Goal: Task Accomplishment & Management: Complete application form

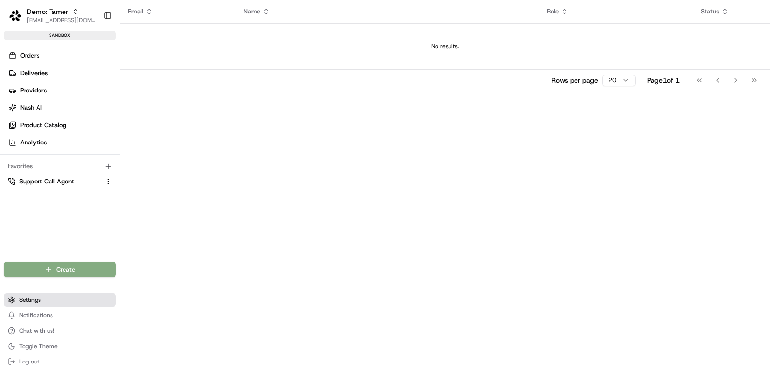
click at [51, 297] on button "Settings" at bounding box center [60, 299] width 112 height 13
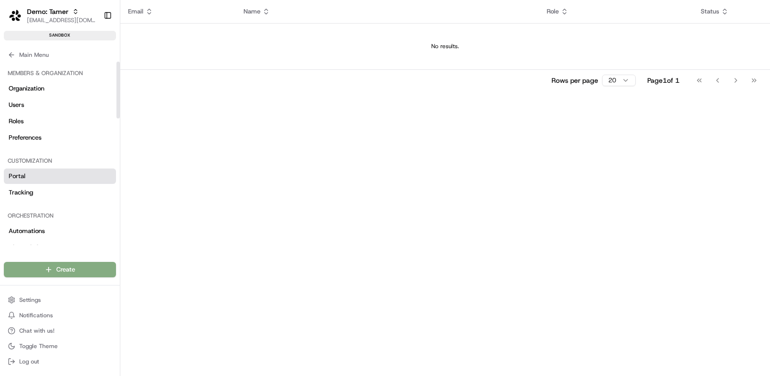
click at [74, 174] on link "Portal" at bounding box center [60, 175] width 112 height 15
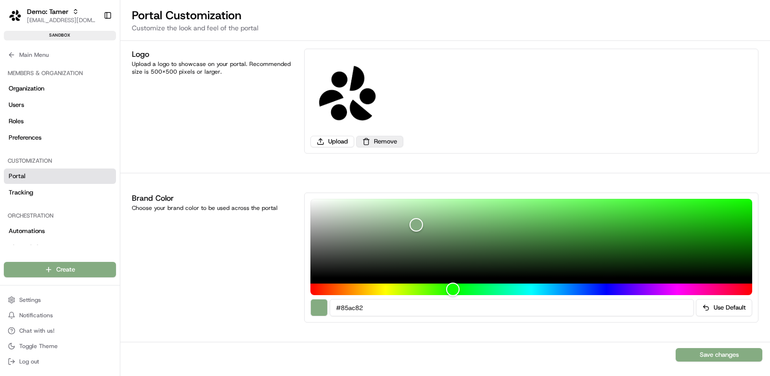
click at [374, 141] on button "Remove" at bounding box center [379, 142] width 47 height 12
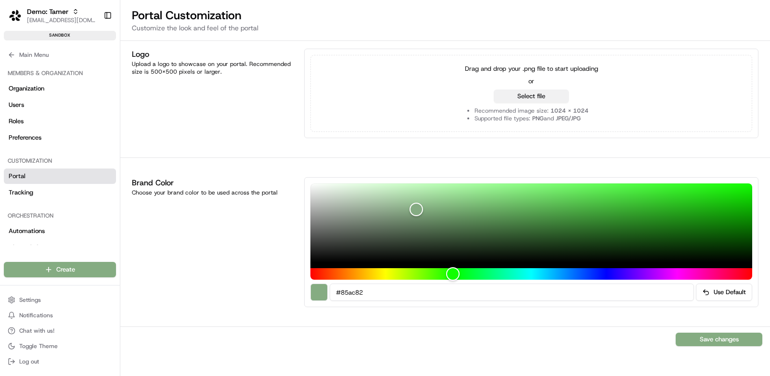
click at [522, 92] on button "Select file" at bounding box center [531, 96] width 75 height 13
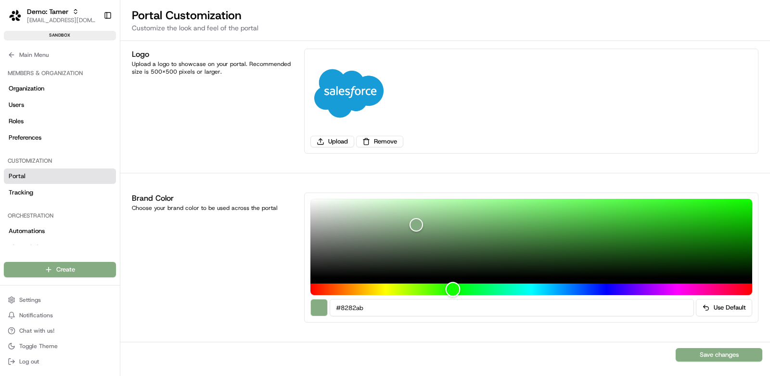
click at [606, 289] on div "Hue" at bounding box center [531, 289] width 442 height 12
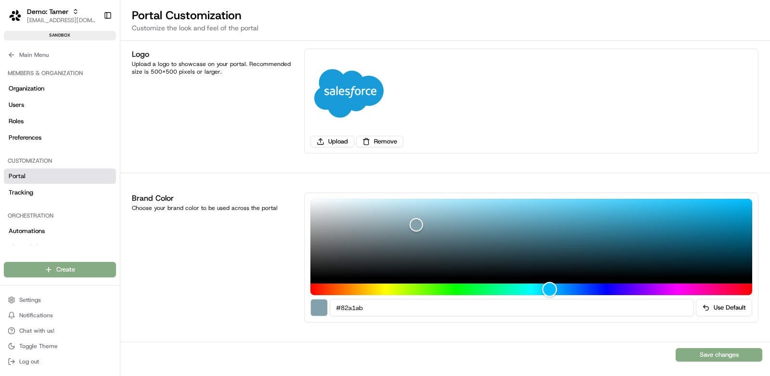
click at [550, 288] on div "Hue" at bounding box center [531, 289] width 442 height 12
type input "#14a4d4"
click at [711, 211] on div "Color" at bounding box center [531, 238] width 442 height 79
click at [731, 354] on button "Save changes" at bounding box center [719, 354] width 87 height 13
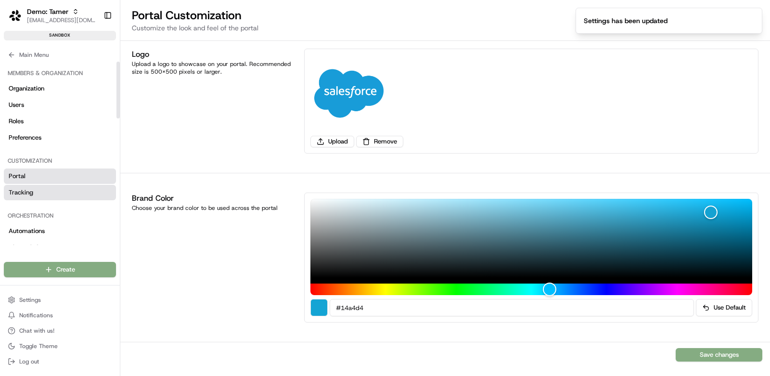
click at [50, 187] on link "Tracking" at bounding box center [60, 192] width 112 height 15
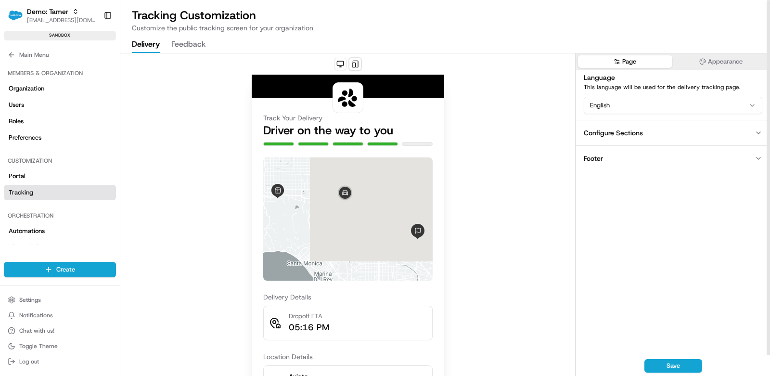
click at [733, 57] on button "Appearance" at bounding box center [721, 61] width 94 height 13
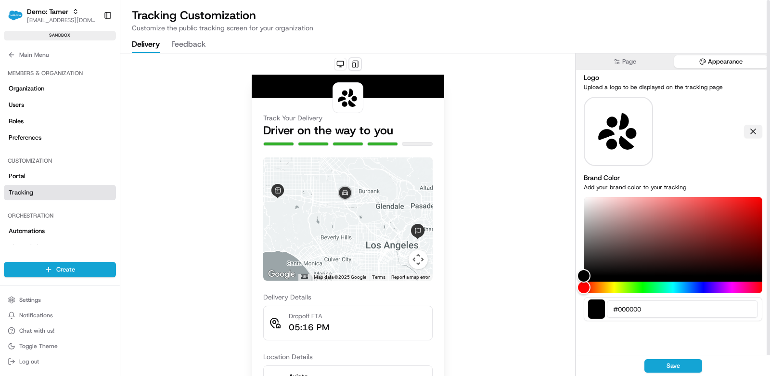
click at [757, 133] on button at bounding box center [753, 131] width 18 height 13
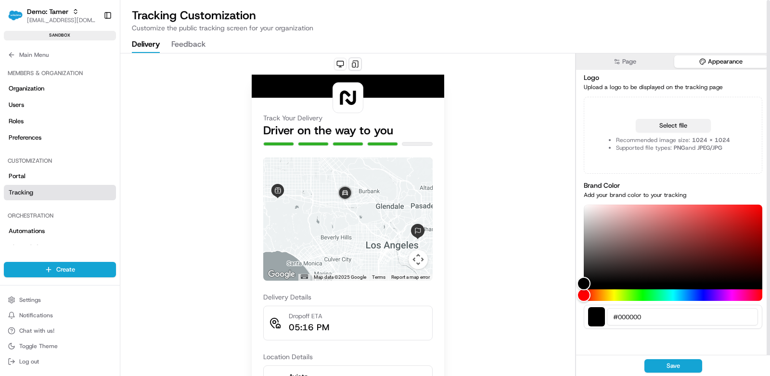
click at [692, 125] on button "Select file" at bounding box center [673, 125] width 75 height 13
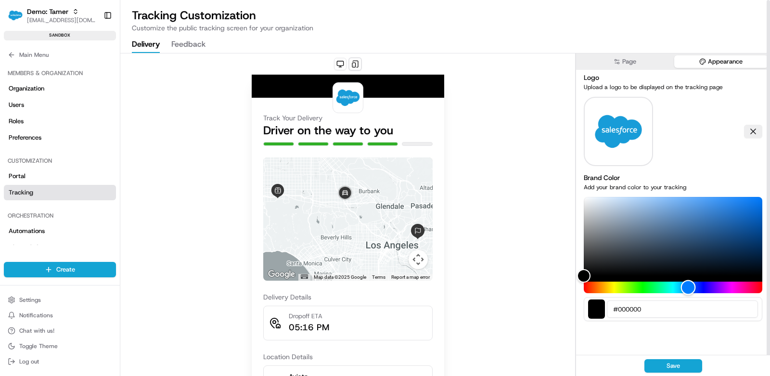
click at [688, 285] on div "Hue" at bounding box center [673, 288] width 179 height 12
click at [731, 218] on div "Color" at bounding box center [673, 236] width 179 height 79
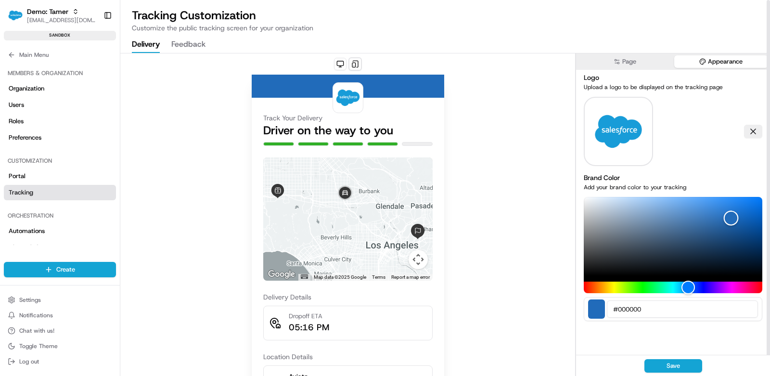
click at [695, 214] on div "Color" at bounding box center [673, 236] width 179 height 79
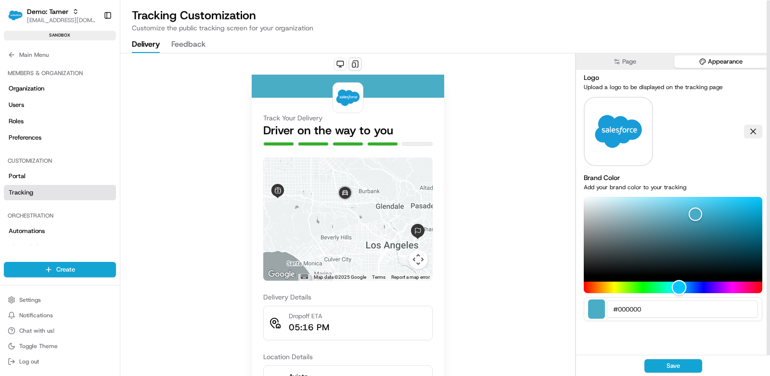
click at [679, 286] on div "Hue" at bounding box center [673, 288] width 179 height 12
click at [684, 286] on div "Hue" at bounding box center [679, 287] width 15 height 15
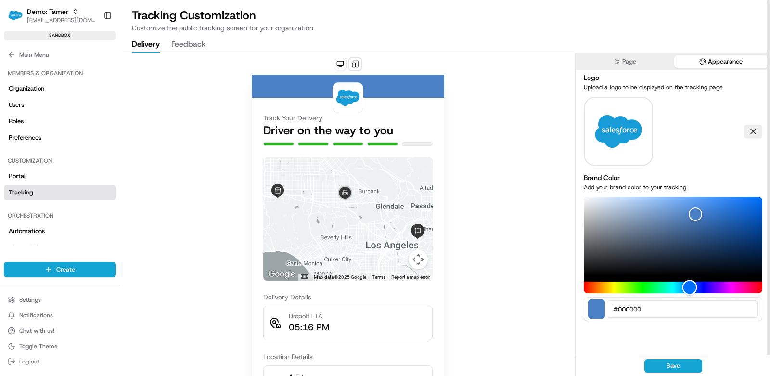
click at [690, 286] on div "Hue" at bounding box center [689, 287] width 15 height 15
click at [685, 286] on div "Hue" at bounding box center [689, 287] width 15 height 15
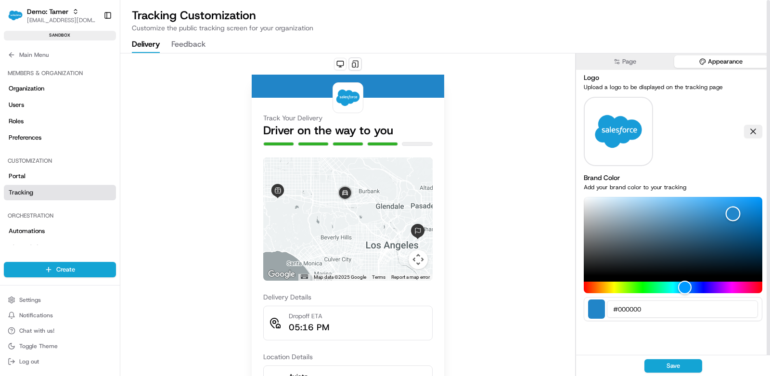
click at [733, 214] on div "Color" at bounding box center [673, 236] width 179 height 79
click at [667, 369] on button "Save" at bounding box center [673, 365] width 58 height 13
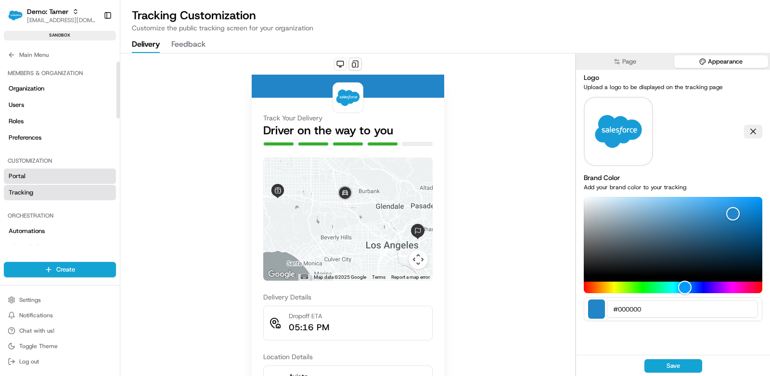
click at [77, 175] on link "Portal" at bounding box center [60, 175] width 112 height 15
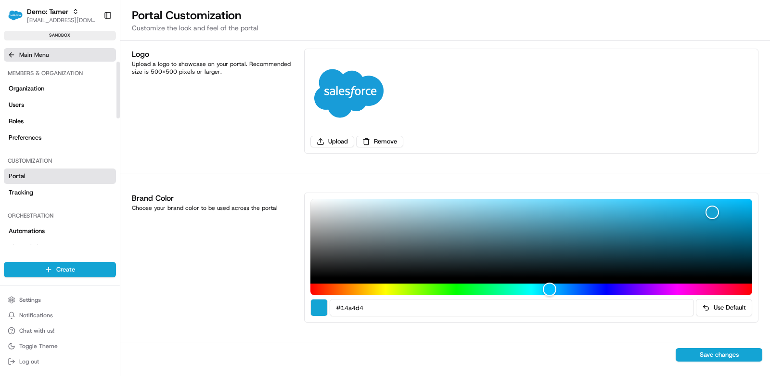
click at [47, 51] on span "Main Menu" at bounding box center [33, 55] width 29 height 8
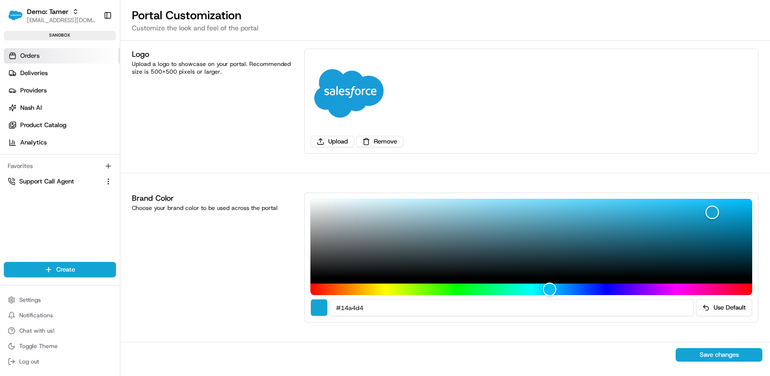
click at [54, 58] on link "Orders" at bounding box center [62, 55] width 116 height 15
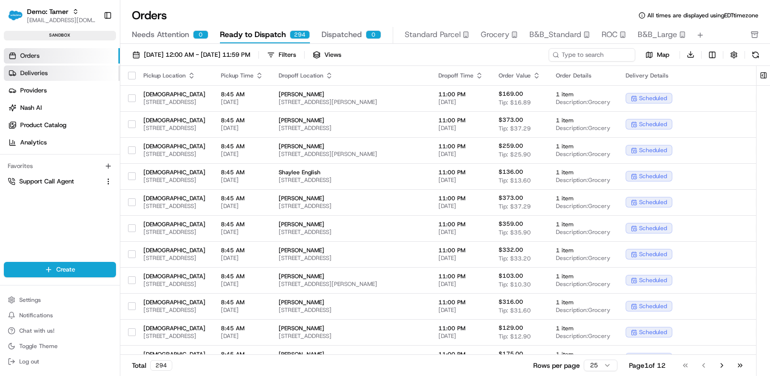
click at [55, 69] on link "Deliveries" at bounding box center [62, 72] width 116 height 15
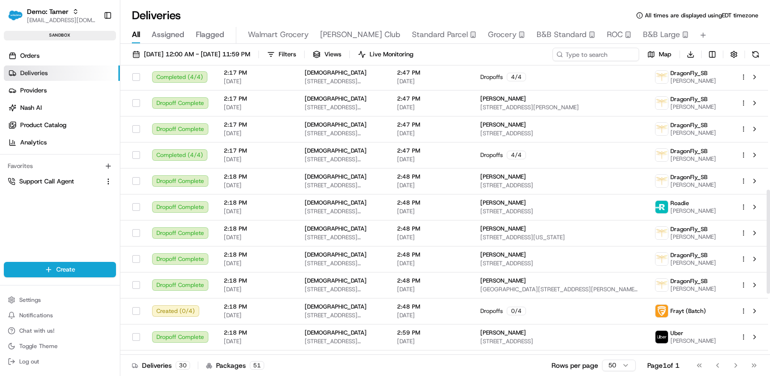
scroll to position [514, 0]
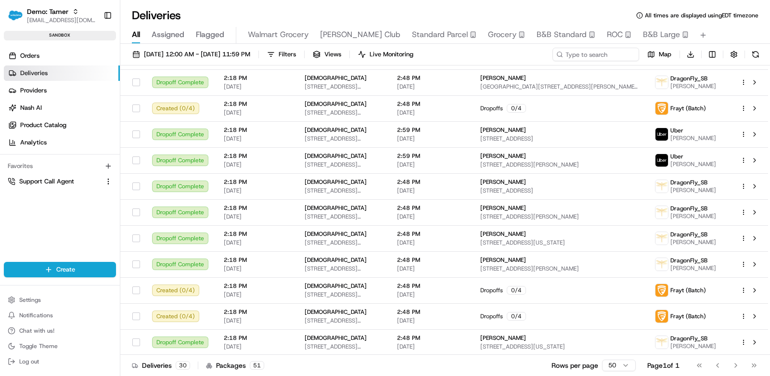
click at [735, 361] on div "Go to first page Go to previous page Go to next page Go to last page" at bounding box center [726, 365] width 71 height 13
click at [167, 52] on span "[DATE] 12:00 AM - [DATE] 11:59 PM" at bounding box center [197, 54] width 106 height 9
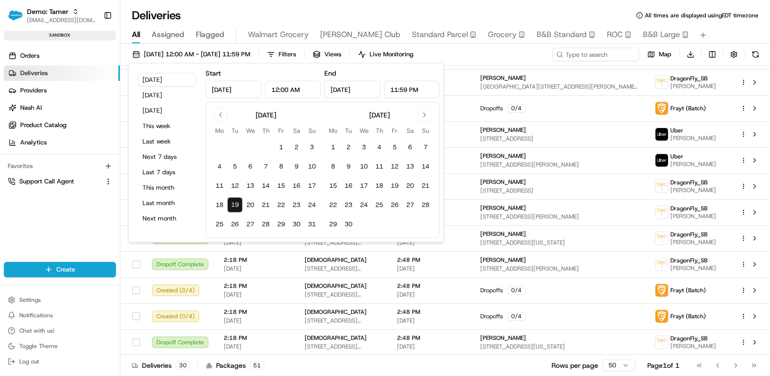
click at [238, 201] on button "19" at bounding box center [234, 204] width 15 height 15
click at [266, 201] on button "21" at bounding box center [265, 204] width 15 height 15
type input "Aug 21, 2025"
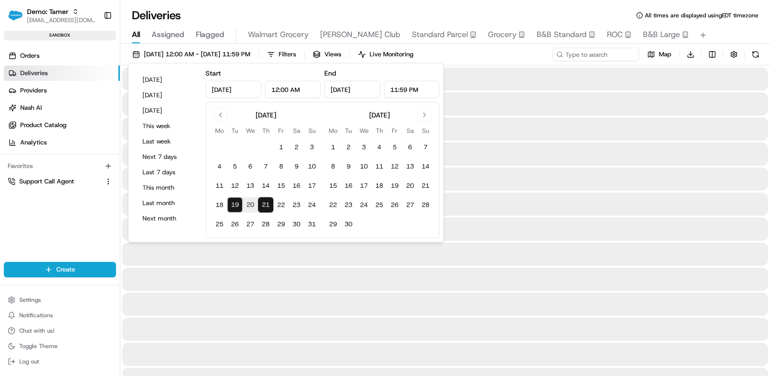
click at [411, 12] on div "Deliveries All times are displayed using EDT timezone" at bounding box center [445, 15] width 650 height 15
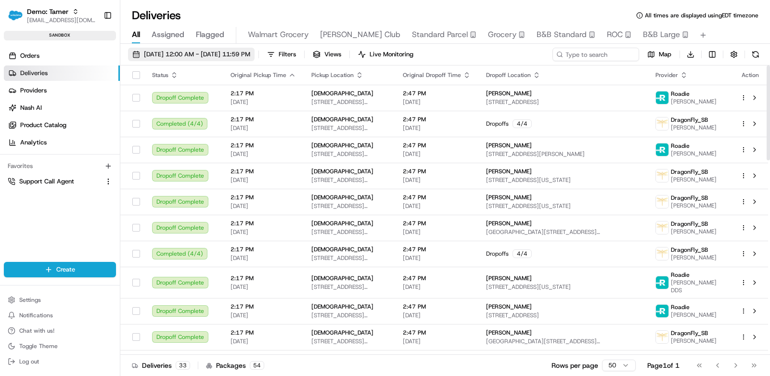
click at [176, 58] on button "08/19/2025 12:00 AM - 08/21/2025 11:59 PM" at bounding box center [191, 54] width 127 height 13
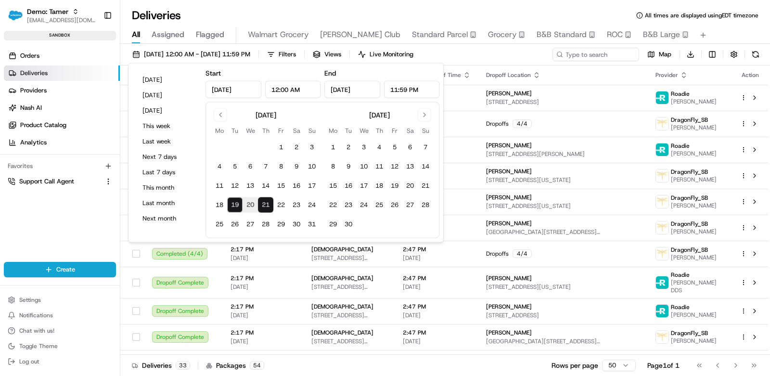
click at [251, 202] on button "20" at bounding box center [250, 204] width 15 height 15
type input "[DATE]"
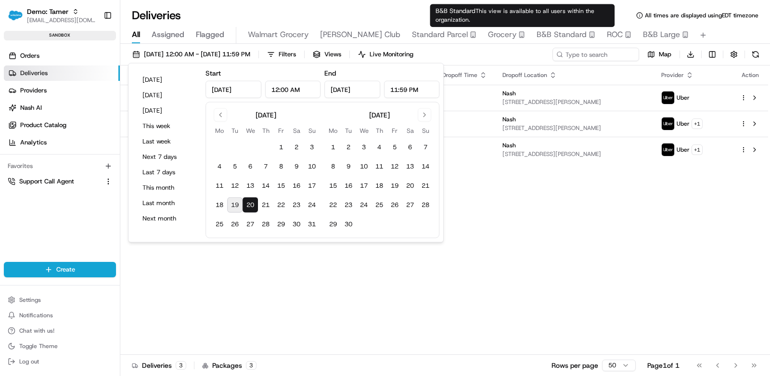
click at [409, 12] on div "Deliveries All times are displayed using EDT timezone" at bounding box center [445, 15] width 650 height 15
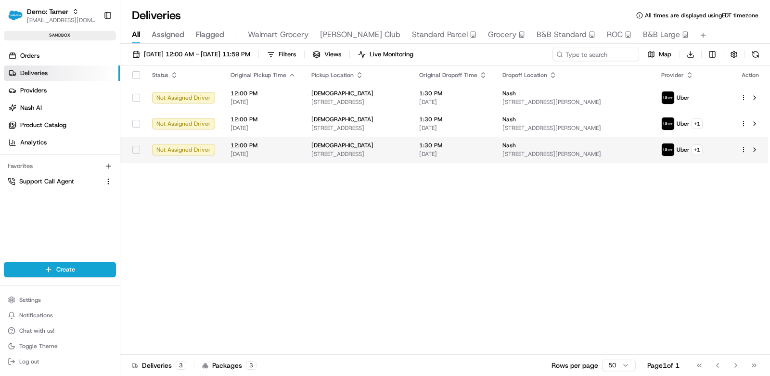
click at [606, 141] on div "Nash" at bounding box center [573, 145] width 143 height 8
click at [744, 152] on html "Demo: Tamer tamer@usenash.com Toggle Sidebar sandbox Orders Deliveries Provider…" at bounding box center [385, 188] width 770 height 376
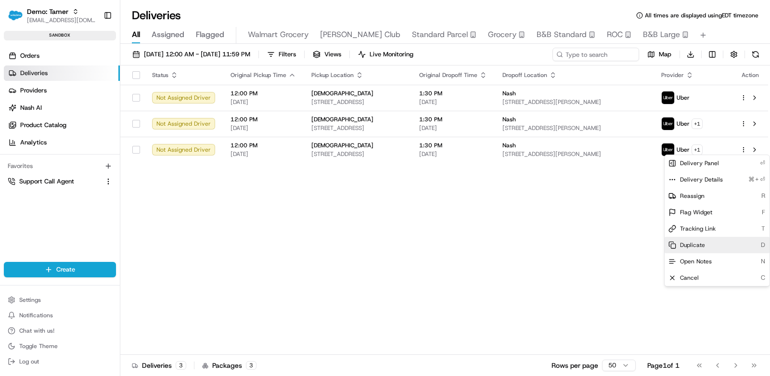
click at [720, 245] on div "Duplicate D" at bounding box center [717, 245] width 105 height 16
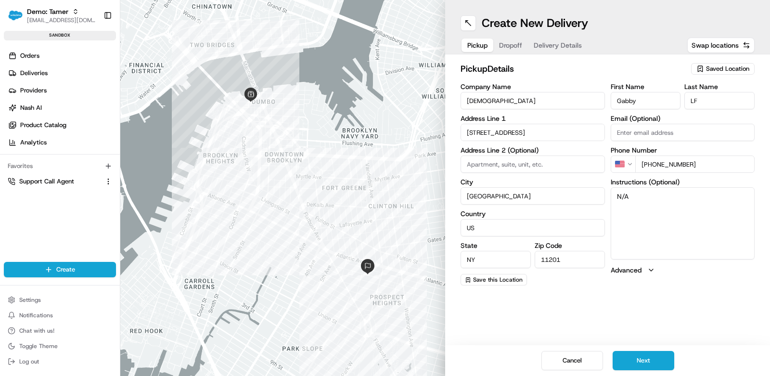
drag, startPoint x: 515, startPoint y: 101, endPoint x: 389, endPoint y: 99, distance: 126.1
click at [390, 97] on div "Create New Delivery Pickup Dropoff Delivery Details Swap locations pickup Detai…" at bounding box center [445, 188] width 650 height 376
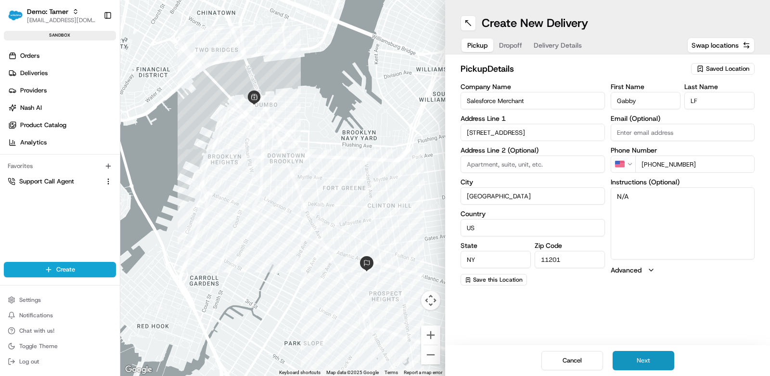
type input "Salesforce Merchant"
click at [649, 370] on button "Next" at bounding box center [644, 360] width 62 height 19
click at [649, 365] on button "Next" at bounding box center [644, 360] width 62 height 19
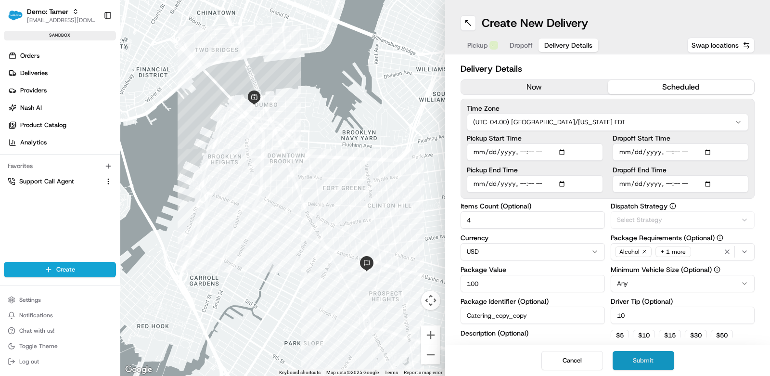
click at [651, 360] on button "Submit" at bounding box center [644, 360] width 62 height 19
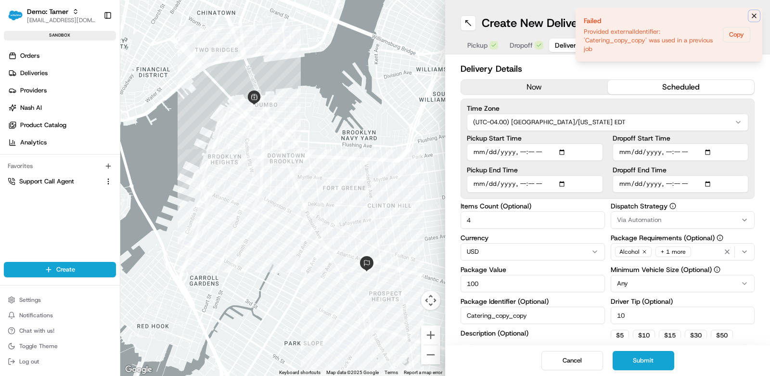
click at [754, 17] on icon "Notifications (F8)" at bounding box center [754, 16] width 8 height 8
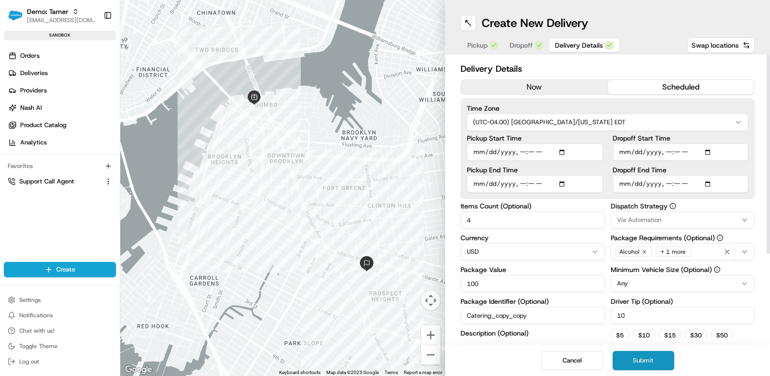
click at [628, 357] on button "Submit" at bounding box center [644, 360] width 62 height 19
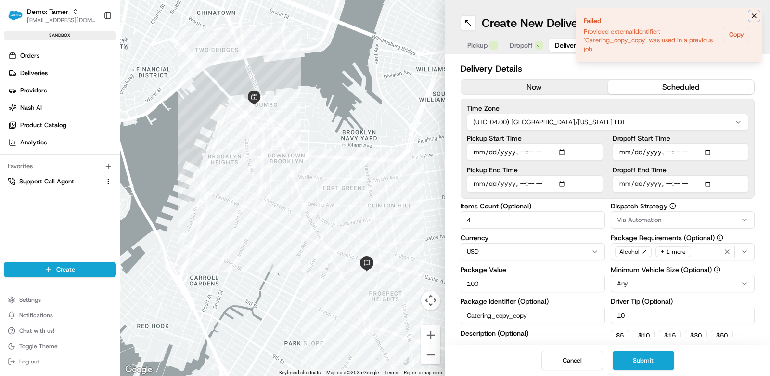
click at [753, 16] on icon "Notifications (F8)" at bounding box center [754, 16] width 4 height 4
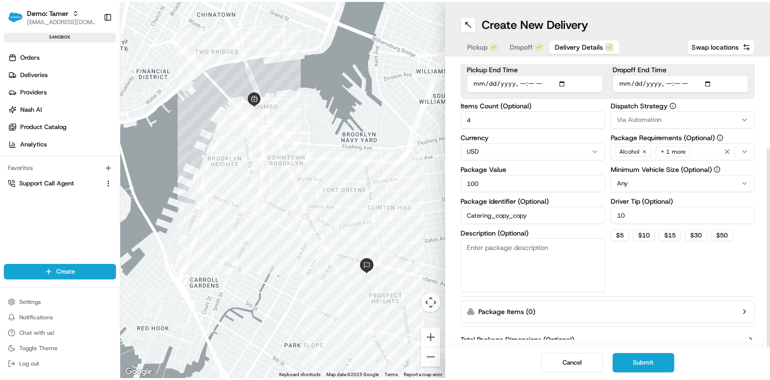
scroll to position [127, 0]
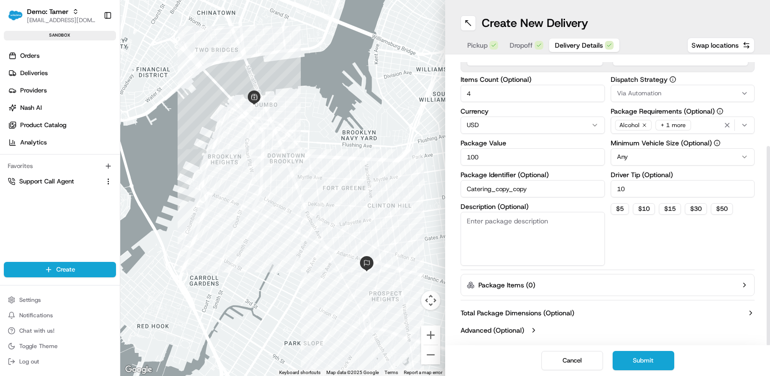
drag, startPoint x: 544, startPoint y: 189, endPoint x: 395, endPoint y: 183, distance: 149.8
click at [395, 183] on div "← Move left → Move right ↑ Move up ↓ Move down + Zoom in - Zoom out Home Jump l…" at bounding box center [445, 188] width 650 height 376
click at [641, 356] on button "Submit" at bounding box center [644, 360] width 62 height 19
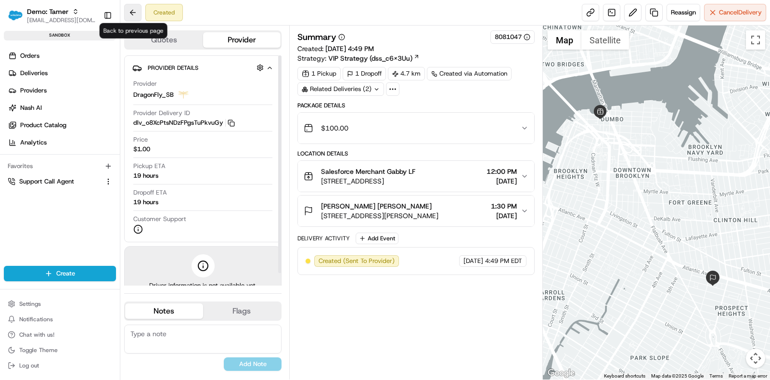
click at [130, 11] on button at bounding box center [132, 12] width 17 height 17
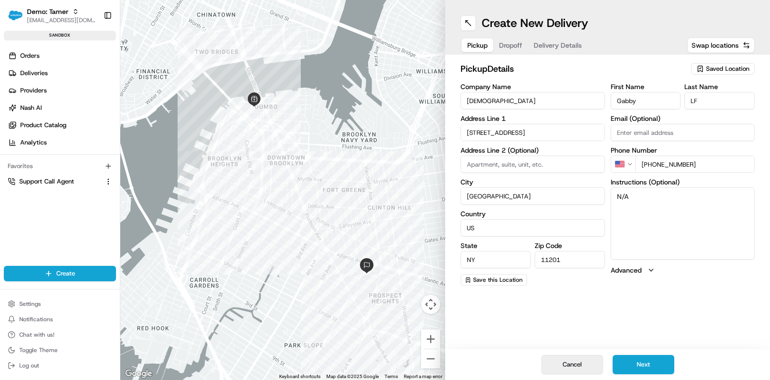
click at [576, 360] on button "Cancel" at bounding box center [572, 364] width 62 height 19
type input "+1"
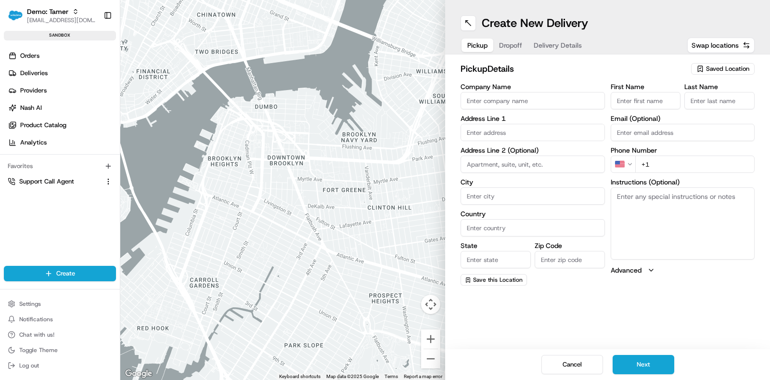
click at [307, 105] on div at bounding box center [282, 190] width 325 height 380
click at [585, 367] on button "Cancel" at bounding box center [572, 364] width 62 height 19
click at [578, 359] on button "Cancel" at bounding box center [572, 364] width 62 height 19
click at [33, 53] on span "Orders" at bounding box center [29, 55] width 19 height 9
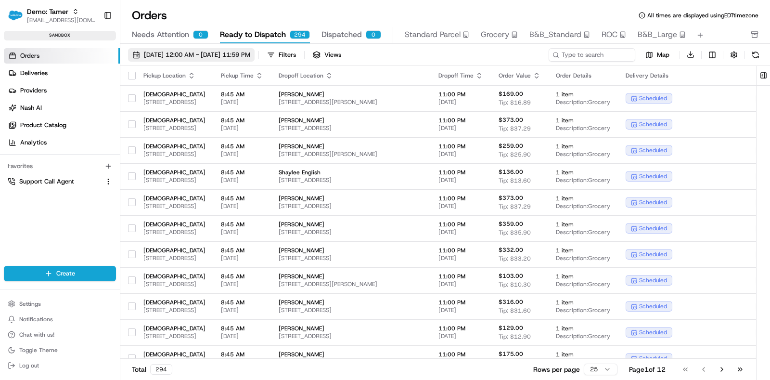
click at [182, 49] on button "[DATE] 12:00 AM - [DATE] 11:59 PM" at bounding box center [191, 54] width 127 height 13
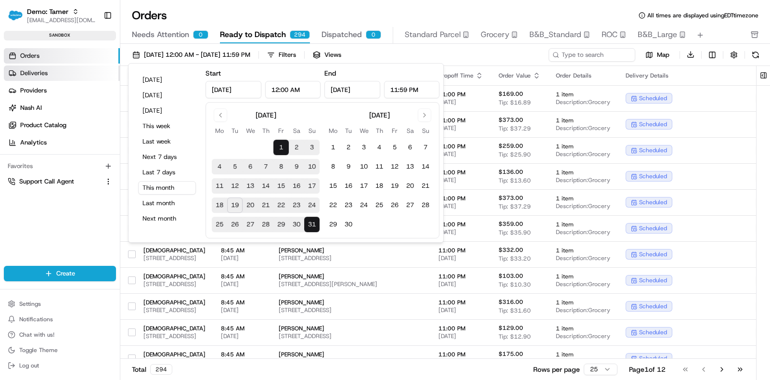
click at [82, 73] on link "Deliveries" at bounding box center [62, 72] width 116 height 15
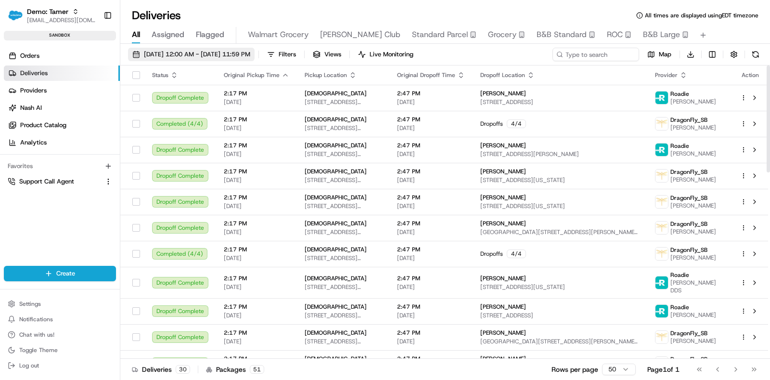
click at [188, 56] on span "[DATE] 12:00 AM - [DATE] 11:59 PM" at bounding box center [197, 54] width 106 height 9
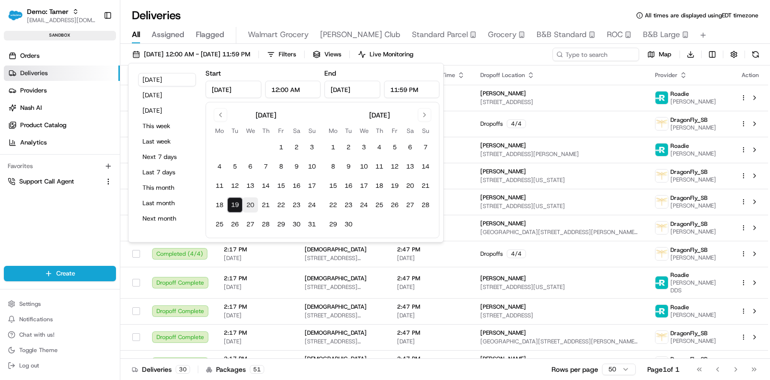
click at [256, 205] on button "20" at bounding box center [250, 204] width 15 height 15
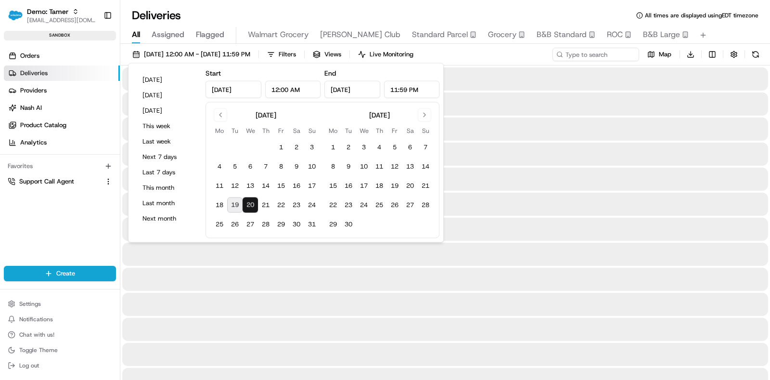
type input "[DATE]"
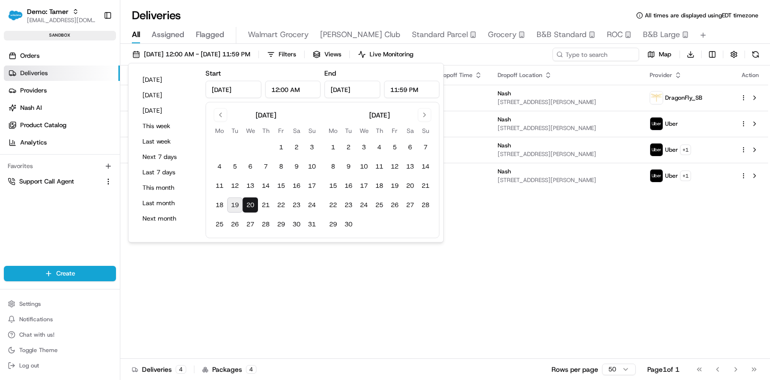
click at [73, 211] on div "Orders Deliveries Providers [PERSON_NAME] Product Catalog Analytics Favorites S…" at bounding box center [60, 164] width 120 height 241
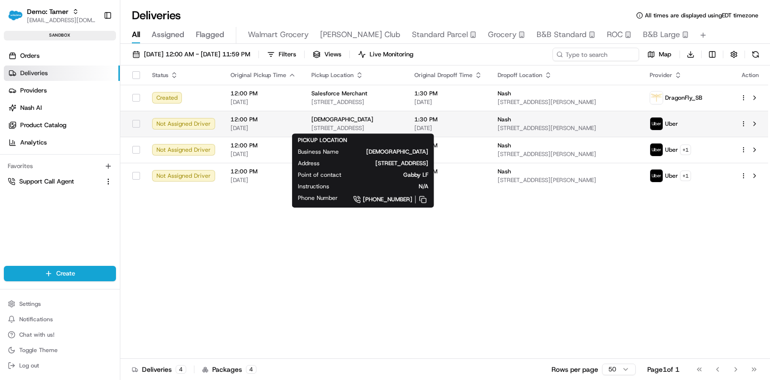
click at [365, 128] on span "[STREET_ADDRESS]" at bounding box center [355, 128] width 88 height 8
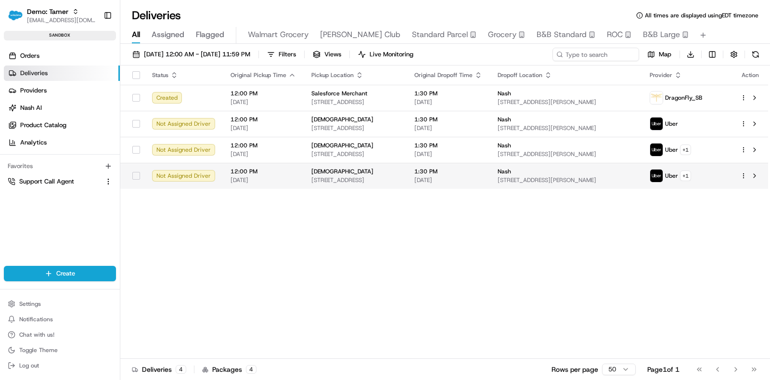
click at [482, 177] on span "[DATE]" at bounding box center [448, 180] width 68 height 8
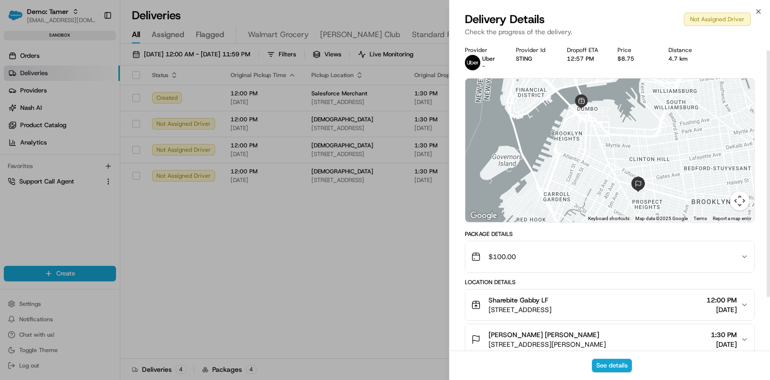
scroll to position [78, 0]
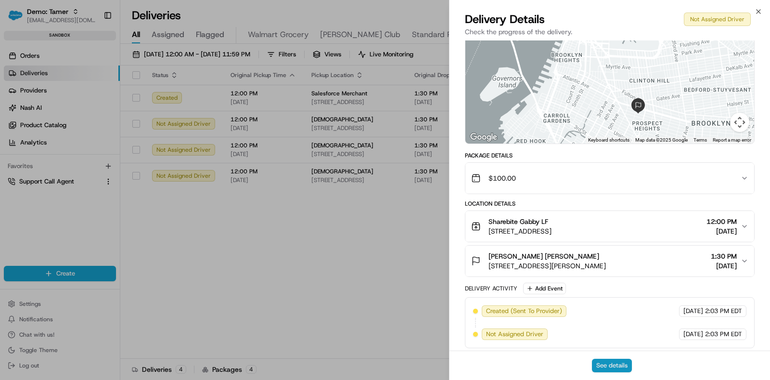
click at [619, 359] on button "See details" at bounding box center [612, 365] width 40 height 13
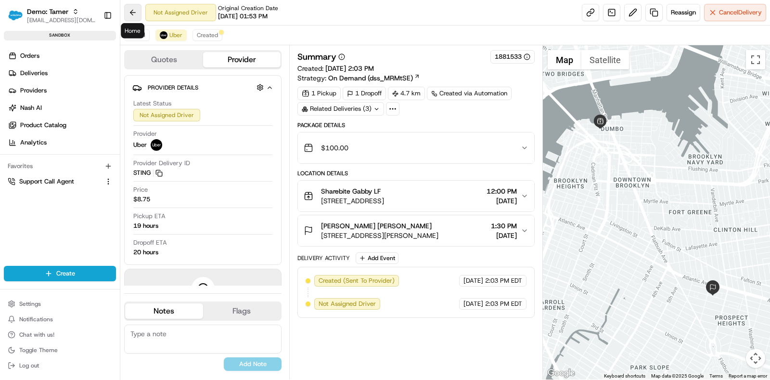
click at [130, 16] on button at bounding box center [132, 12] width 17 height 17
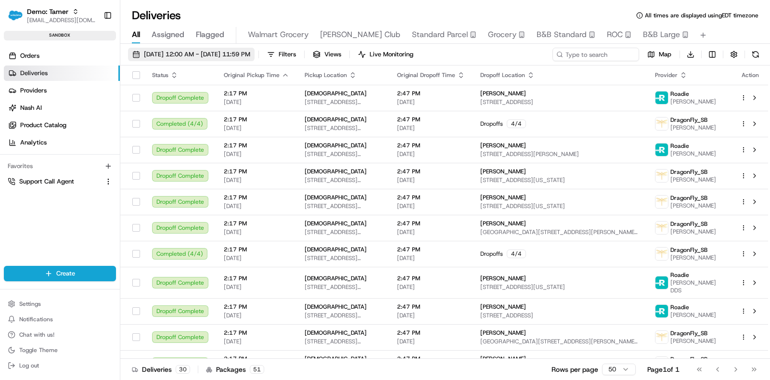
click at [173, 56] on span "[DATE] 12:00 AM - [DATE] 11:59 PM" at bounding box center [197, 54] width 106 height 9
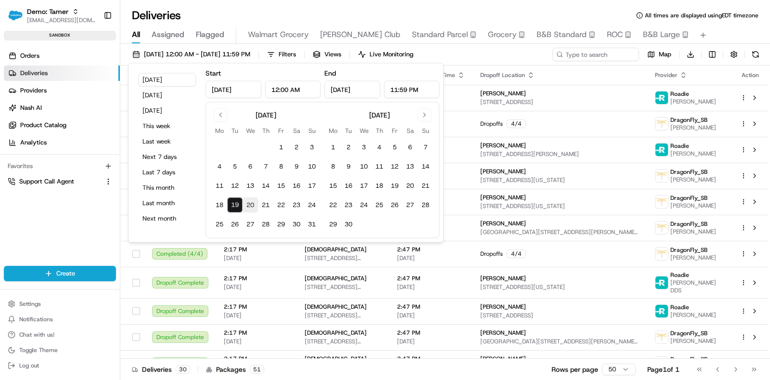
click at [252, 203] on button "20" at bounding box center [250, 204] width 15 height 15
type input "[DATE]"
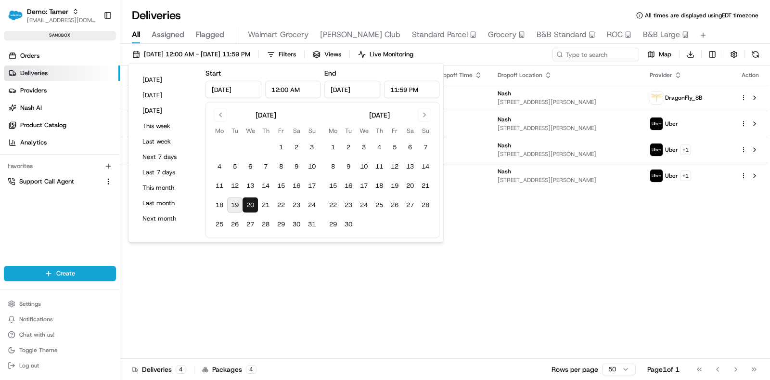
click at [546, 254] on div "Status Original Pickup Time Pickup Location Original Dropoff Time Dropoff Locat…" at bounding box center [444, 211] width 648 height 293
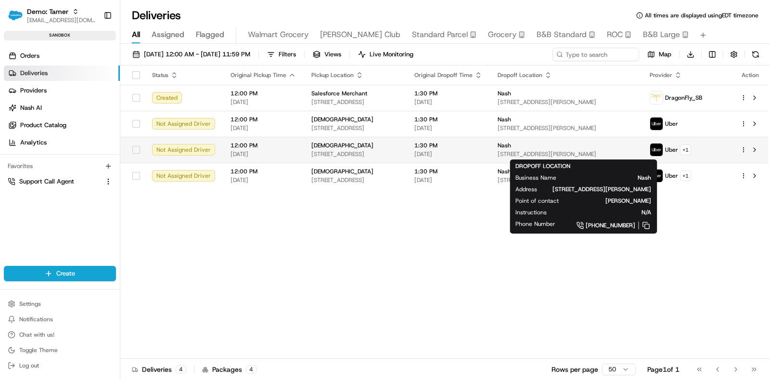
click at [611, 144] on div "Nash" at bounding box center [566, 145] width 137 height 8
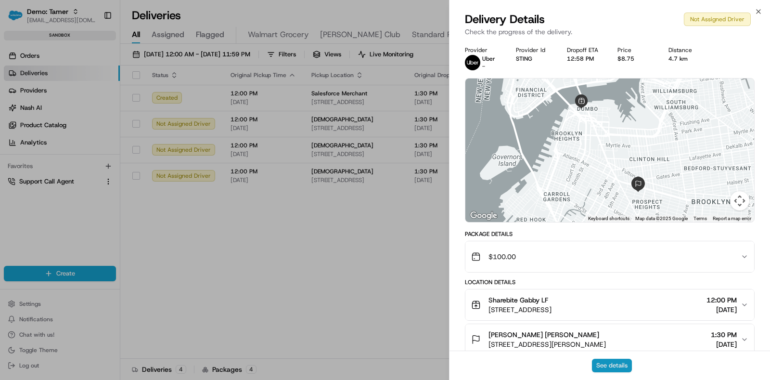
click at [609, 369] on button "See details" at bounding box center [612, 365] width 40 height 13
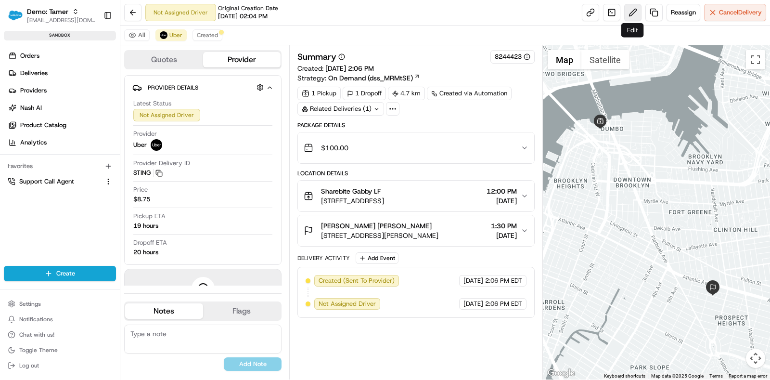
click at [626, 15] on button at bounding box center [632, 12] width 17 height 17
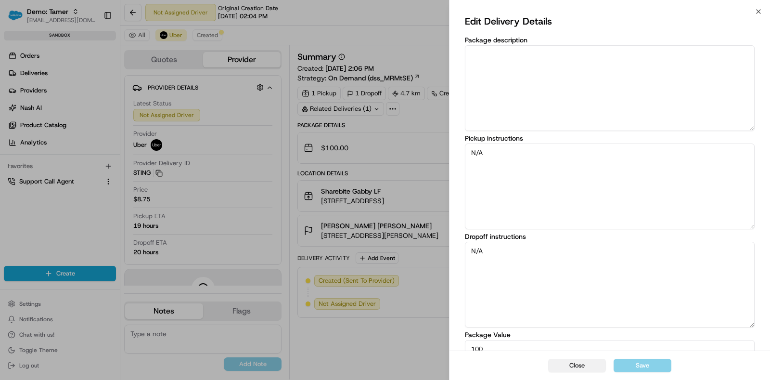
click at [588, 364] on button "Close" at bounding box center [577, 365] width 58 height 13
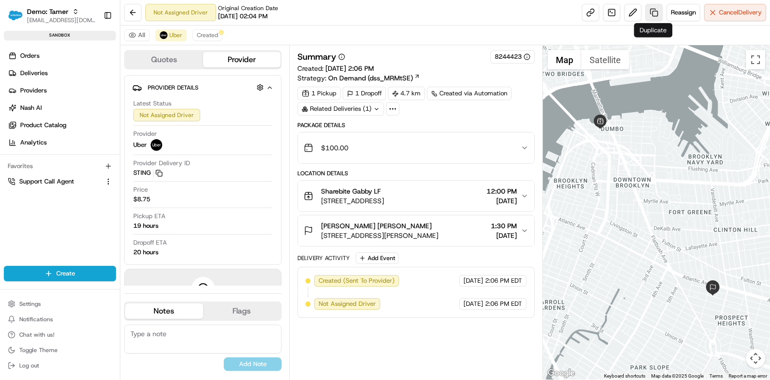
click at [653, 13] on link at bounding box center [653, 12] width 17 height 17
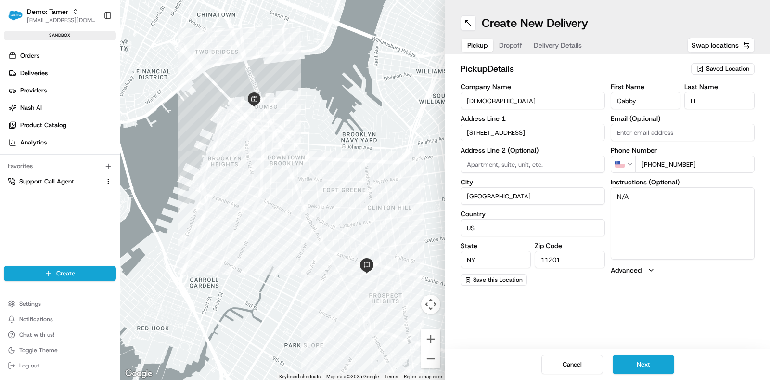
drag, startPoint x: 528, startPoint y: 101, endPoint x: 376, endPoint y: 99, distance: 152.1
click at [378, 100] on div "← Move left → Move right ↑ Move up ↓ Move down + Zoom in - Zoom out Home Jump l…" at bounding box center [445, 190] width 650 height 380
click at [596, 319] on div "Create New Delivery Pickup Dropoff Delivery Details Swap locations pickup Detai…" at bounding box center [607, 190] width 325 height 380
click at [641, 362] on button "Next" at bounding box center [644, 364] width 62 height 19
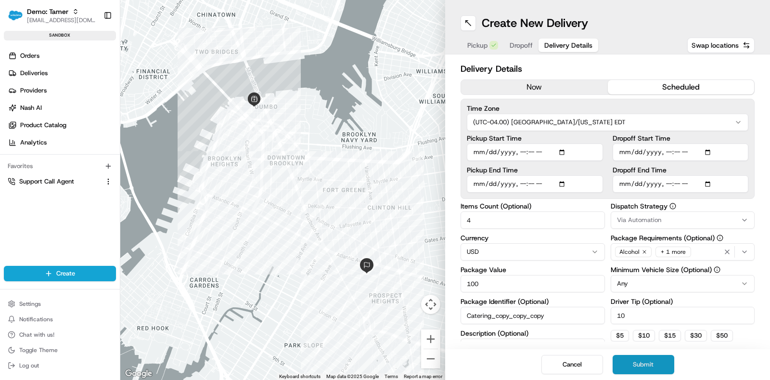
click at [641, 362] on button "Submit" at bounding box center [644, 364] width 62 height 19
